Goal: Find specific page/section: Find specific page/section

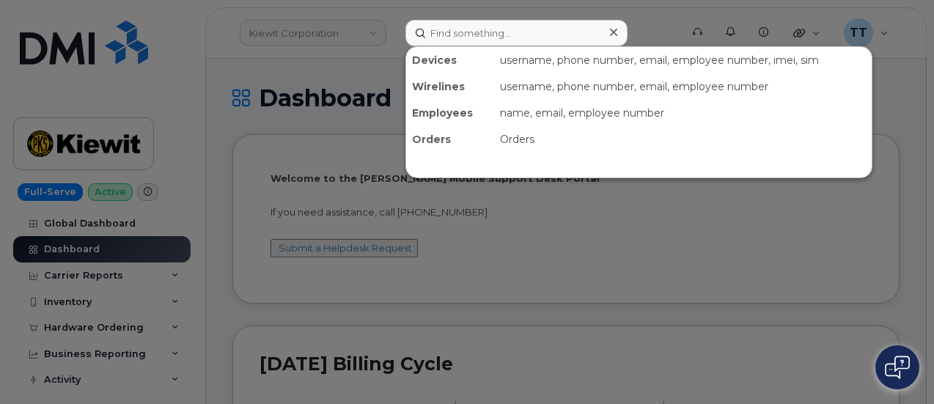
click at [496, 34] on input at bounding box center [517, 33] width 222 height 26
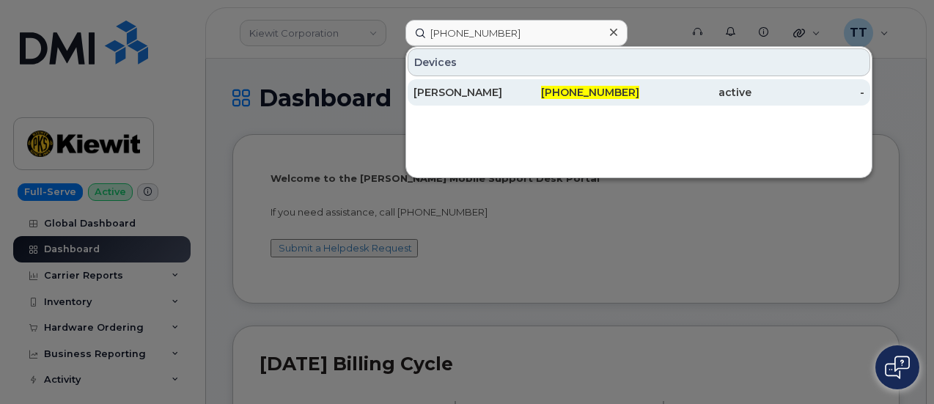
type input "201-832-0937"
click at [477, 89] on div "Mena Sliman" at bounding box center [470, 92] width 113 height 15
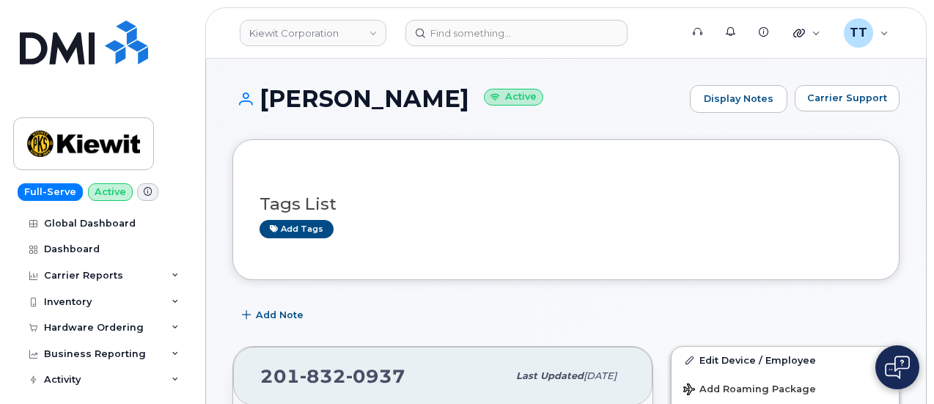
click at [334, 103] on h1 "Mena Sliman Active" at bounding box center [458, 99] width 450 height 26
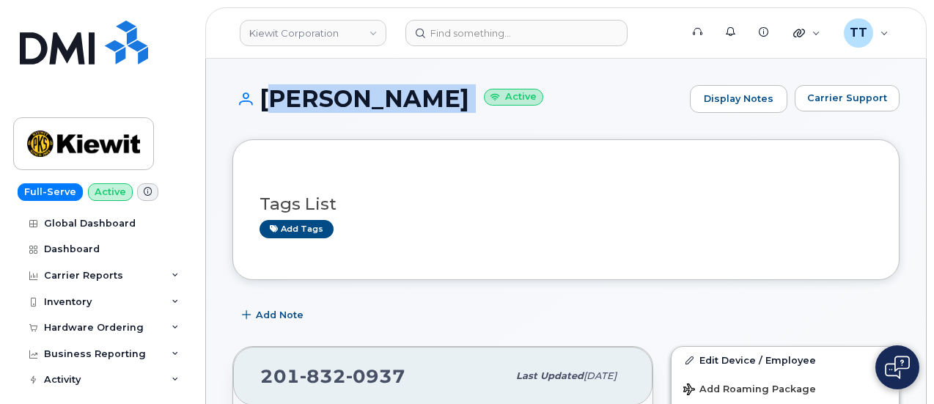
click at [334, 103] on h1 "Mena Sliman Active" at bounding box center [458, 99] width 450 height 26
copy h1 "Mena Sliman"
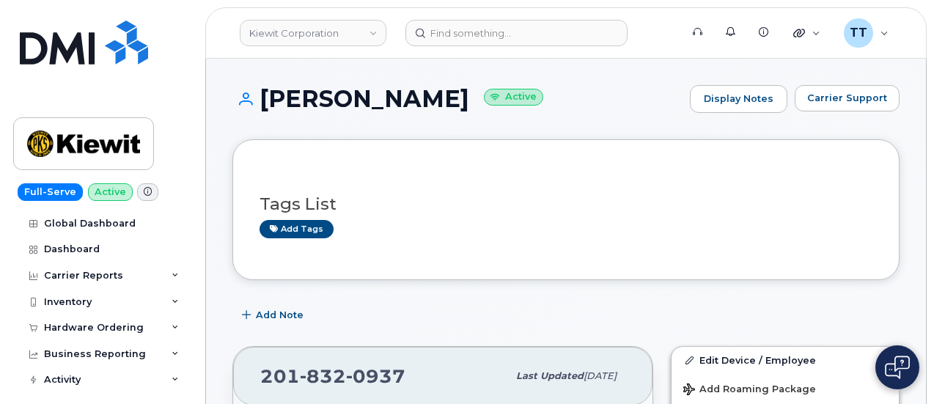
click at [457, 142] on div "Tags List Add tags" at bounding box center [566, 209] width 667 height 141
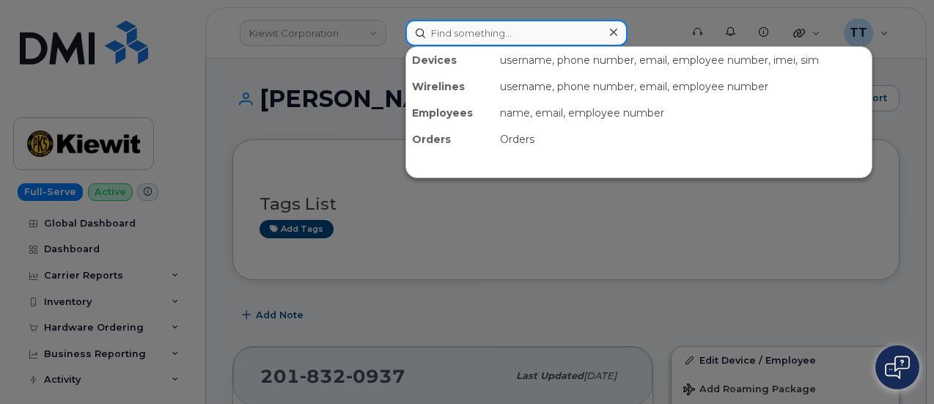
click at [491, 34] on input at bounding box center [517, 33] width 222 height 26
paste input "813-819-1495"
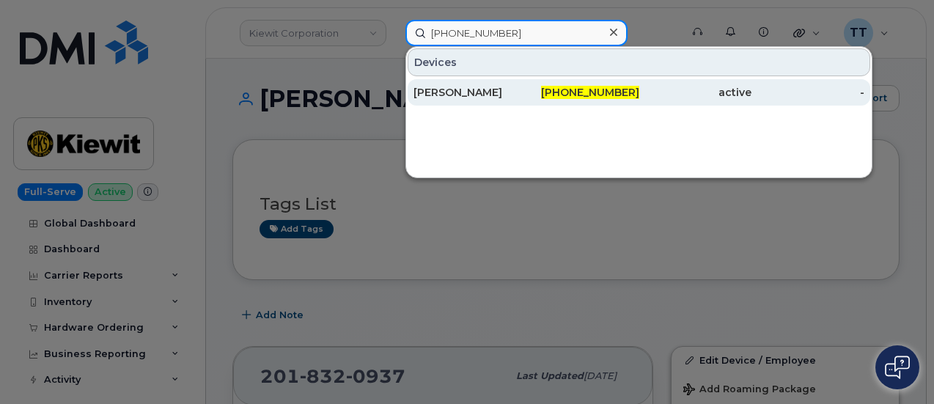
type input "813-819-1495"
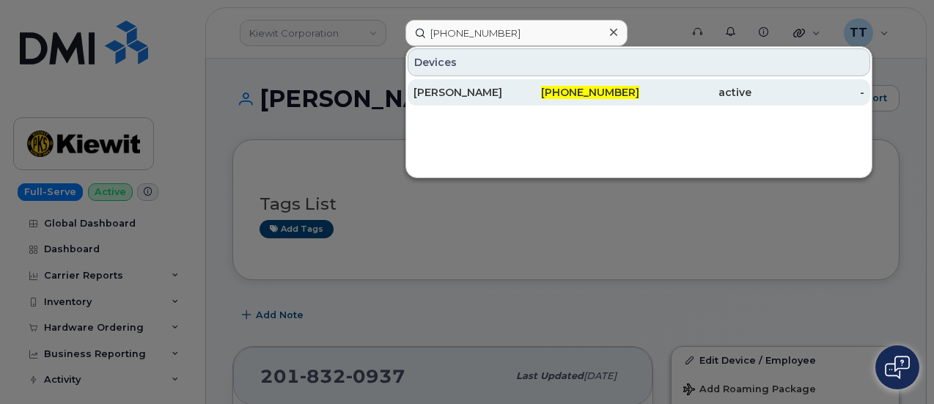
click at [449, 88] on div "[PERSON_NAME]" at bounding box center [470, 92] width 113 height 15
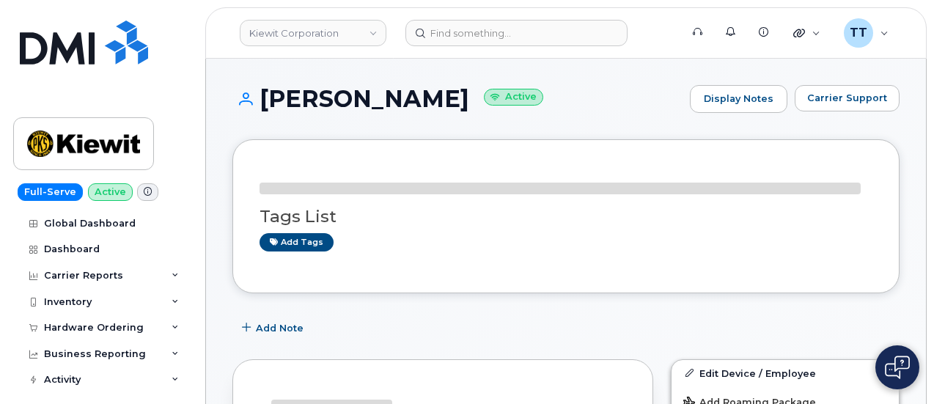
click at [378, 93] on h1 "[PERSON_NAME] Active" at bounding box center [458, 99] width 450 height 26
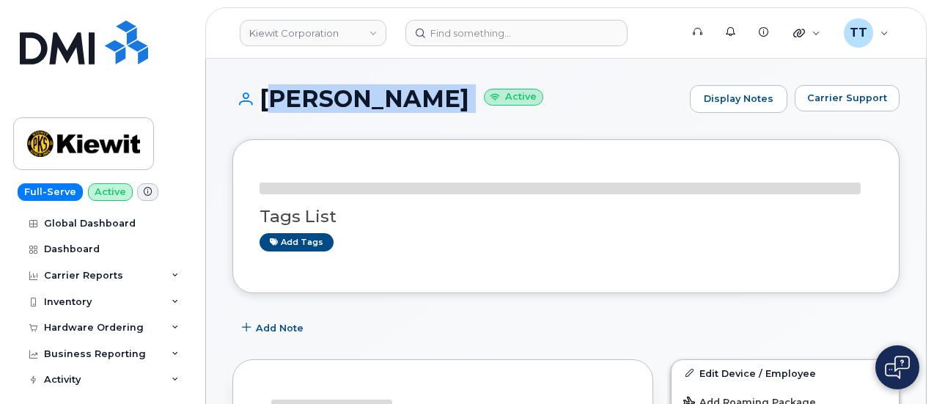
click at [379, 93] on h1 "[PERSON_NAME] Active" at bounding box center [458, 99] width 450 height 26
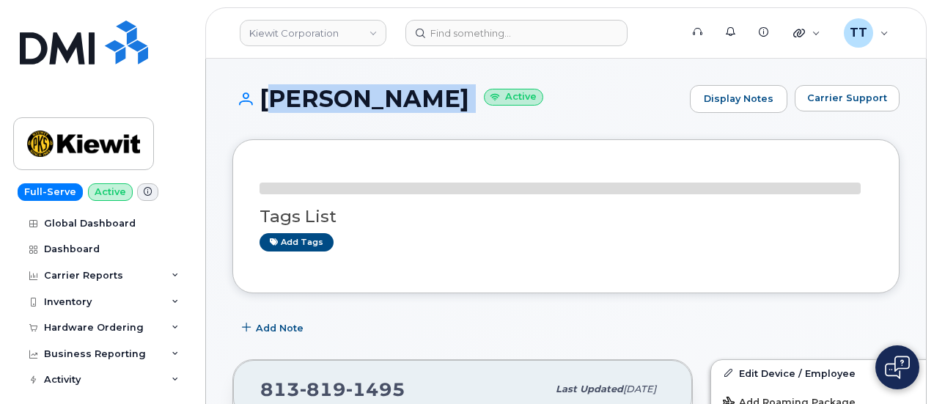
copy h1 "[PERSON_NAME]"
click at [375, 122] on div "[PERSON_NAME] Active Display Notes Carrier Support" at bounding box center [566, 112] width 667 height 54
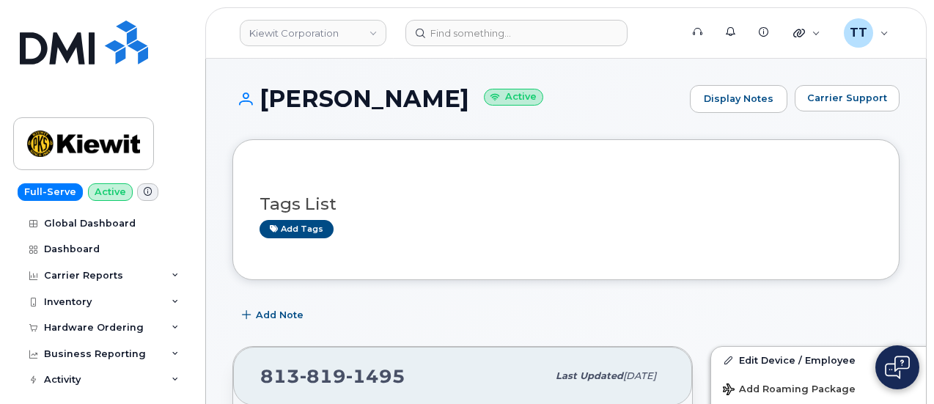
click at [354, 101] on h1 "[PERSON_NAME] Active" at bounding box center [458, 99] width 450 height 26
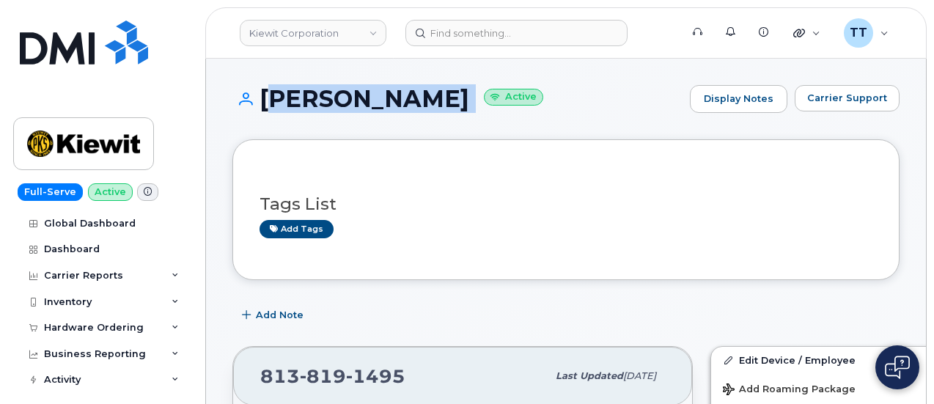
click at [354, 101] on h1 "[PERSON_NAME] Active" at bounding box center [458, 99] width 450 height 26
copy h1 "[PERSON_NAME]"
click at [389, 136] on div "[PERSON_NAME] Active Display Notes Carrier Support" at bounding box center [566, 112] width 667 height 54
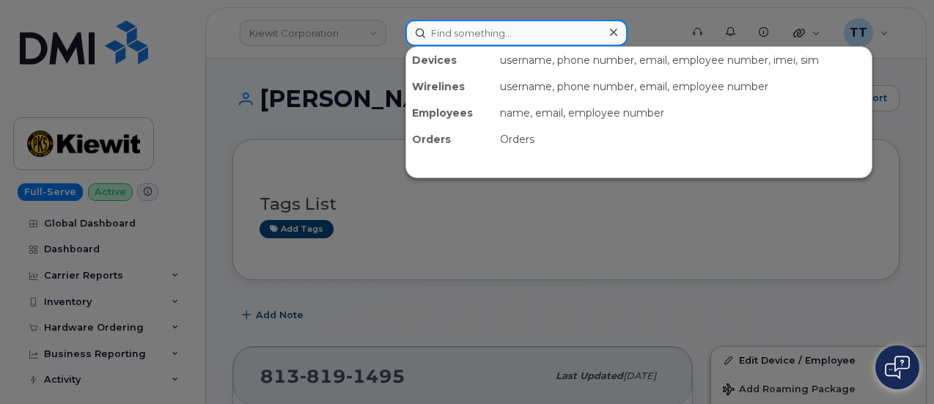
click at [485, 32] on input at bounding box center [517, 33] width 222 height 26
paste input "[PHONE_NUMBER]"
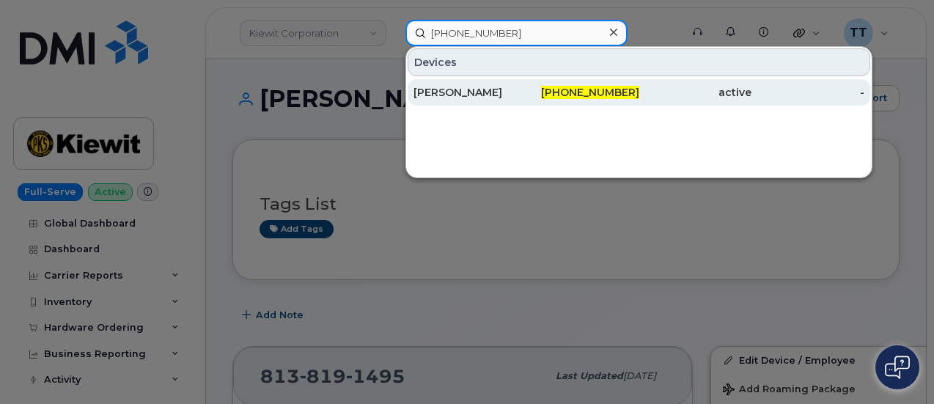
type input "[PHONE_NUMBER]"
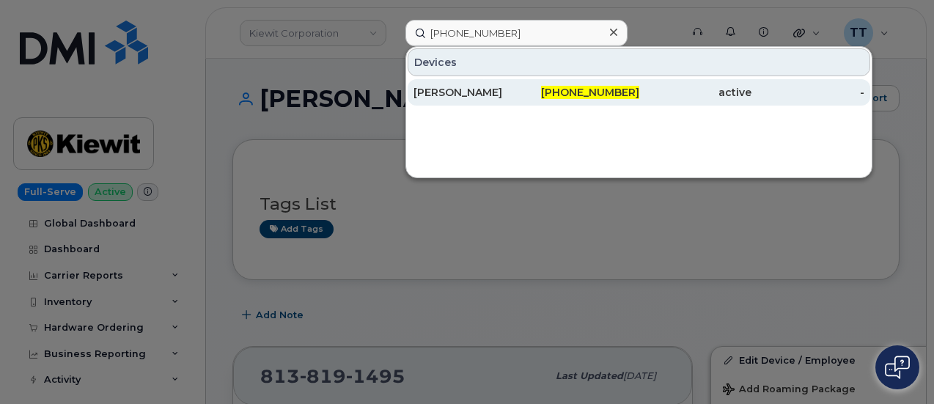
click at [552, 98] on div "[PHONE_NUMBER]" at bounding box center [583, 92] width 113 height 15
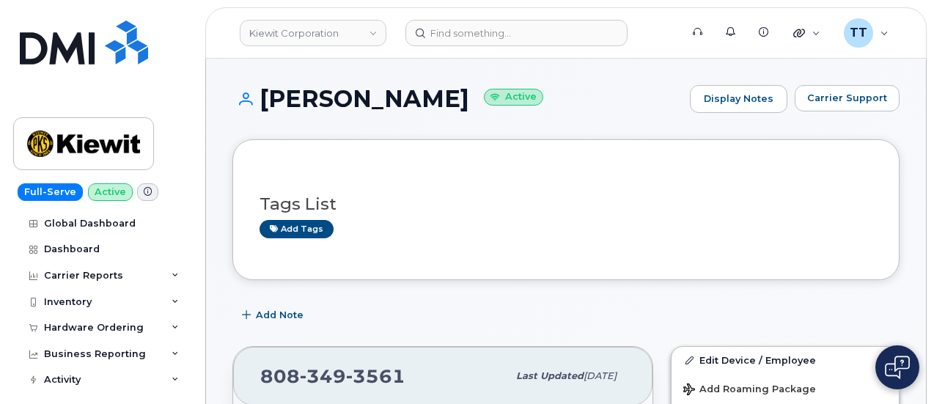
click at [342, 98] on h1 "GARRETT SLATE Active" at bounding box center [458, 99] width 450 height 26
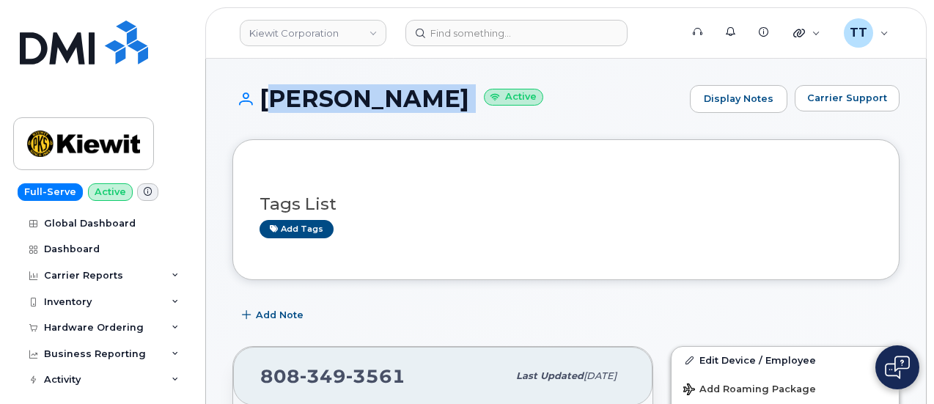
click at [342, 98] on h1 "GARRETT SLATE Active" at bounding box center [458, 99] width 450 height 26
copy h1 "[PERSON_NAME]"
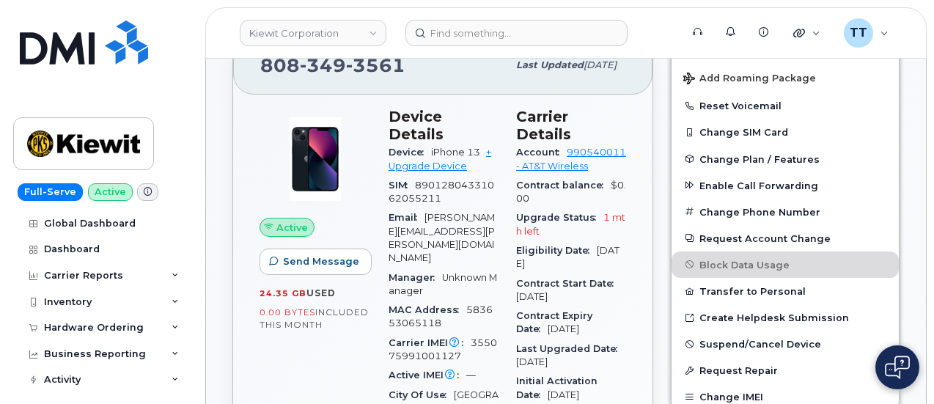
scroll to position [367, 0]
